Goal: Task Accomplishment & Management: Complete application form

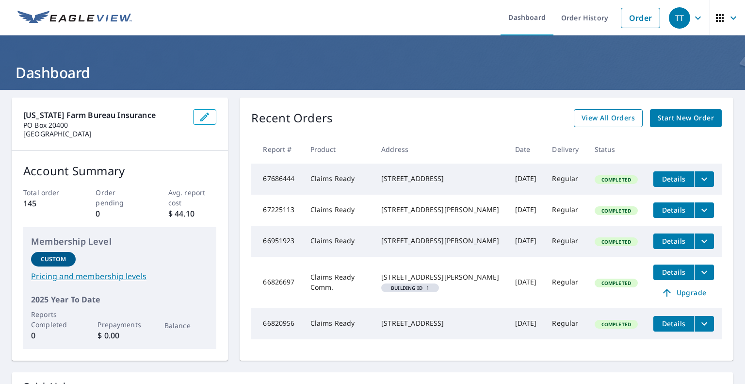
click at [600, 114] on span "View All Orders" at bounding box center [607, 118] width 53 height 12
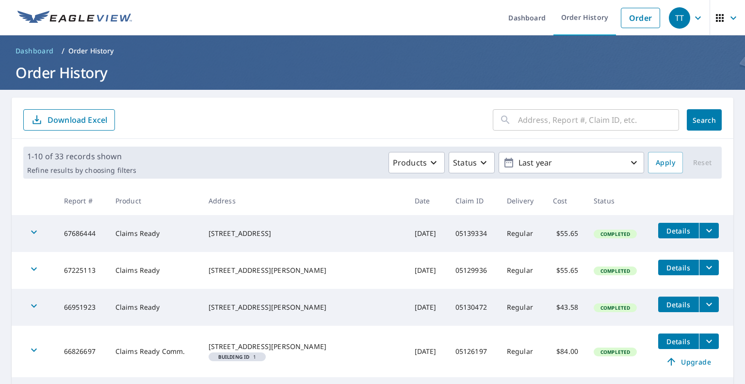
click at [568, 122] on input "text" at bounding box center [598, 119] width 161 height 27
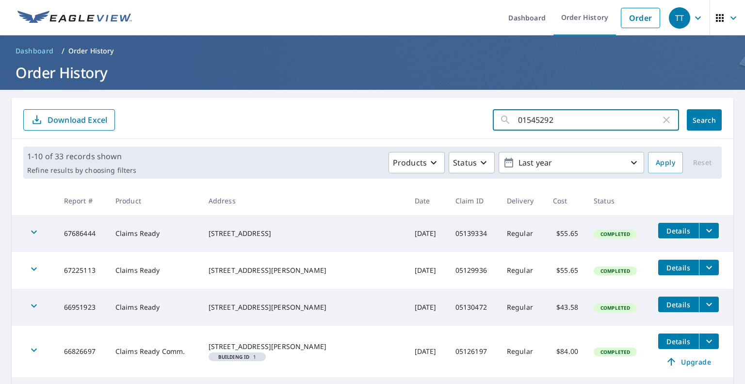
type input "01545292"
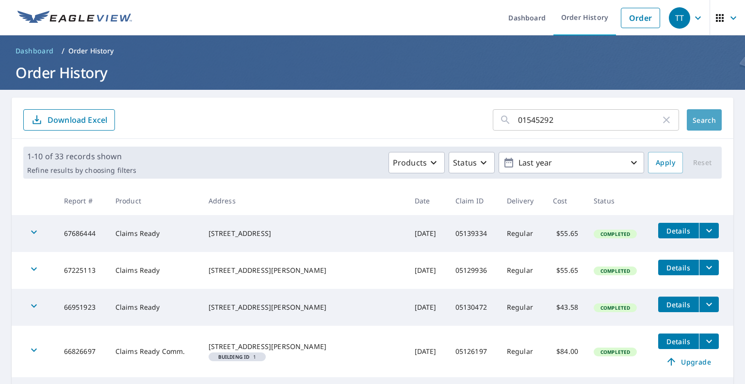
click at [694, 121] on span "Search" at bounding box center [703, 119] width 19 height 9
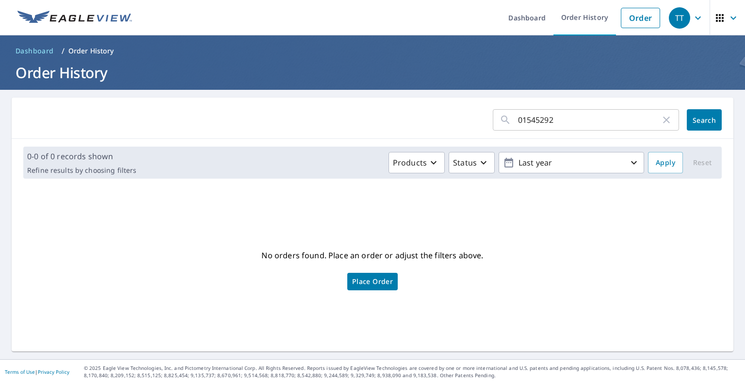
click at [660, 119] on icon "button" at bounding box center [666, 120] width 12 height 12
click at [559, 117] on input "text" at bounding box center [598, 119] width 161 height 27
click at [522, 118] on input "text" at bounding box center [598, 119] width 161 height 27
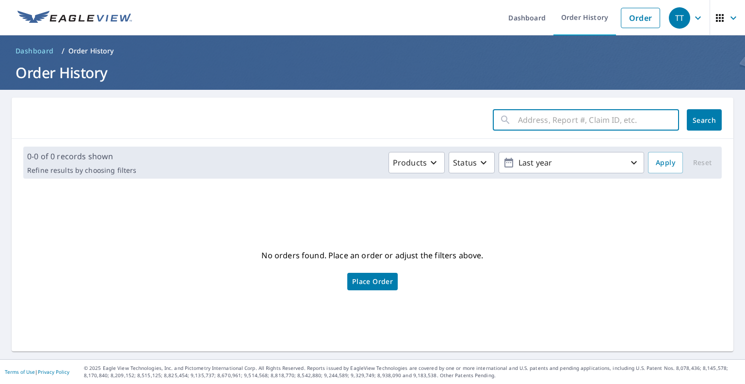
click at [546, 125] on input "text" at bounding box center [598, 119] width 161 height 27
type input "[STREET_ADDRESS][PERSON_NAME][PERSON_NAME]"
click button "Search" at bounding box center [704, 119] width 35 height 21
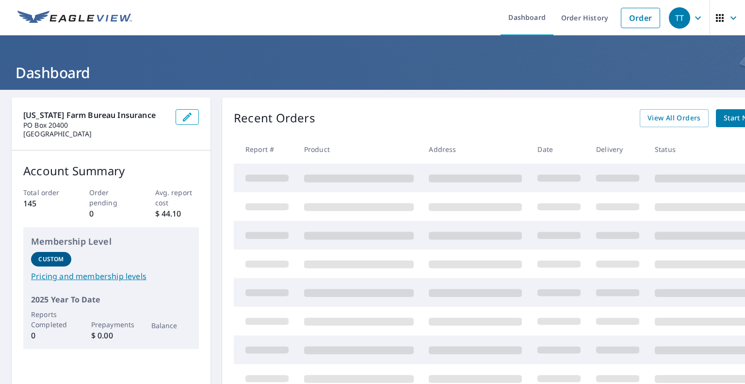
click at [217, 144] on div "Kentucky Farm Bureau Insurance PO Box 20400 Louisville, KY 40250 Account Summar…" at bounding box center [373, 279] width 722 height 364
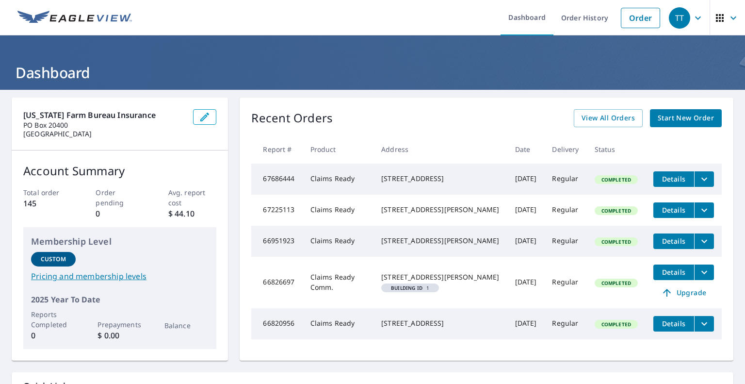
click at [678, 118] on span "Start New Order" at bounding box center [686, 118] width 56 height 12
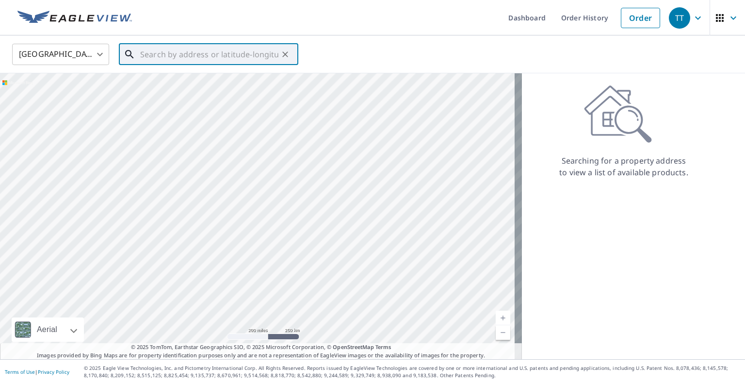
click at [190, 54] on input "text" at bounding box center [209, 54] width 138 height 27
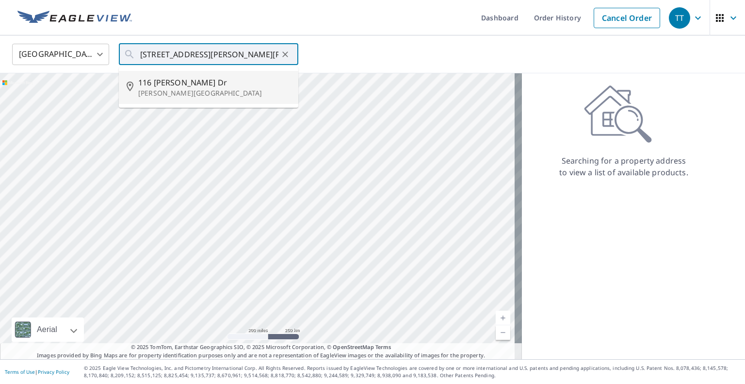
type input "116 Lisa Dr Brandenburg, KY 40108"
